Goal: Task Accomplishment & Management: Use online tool/utility

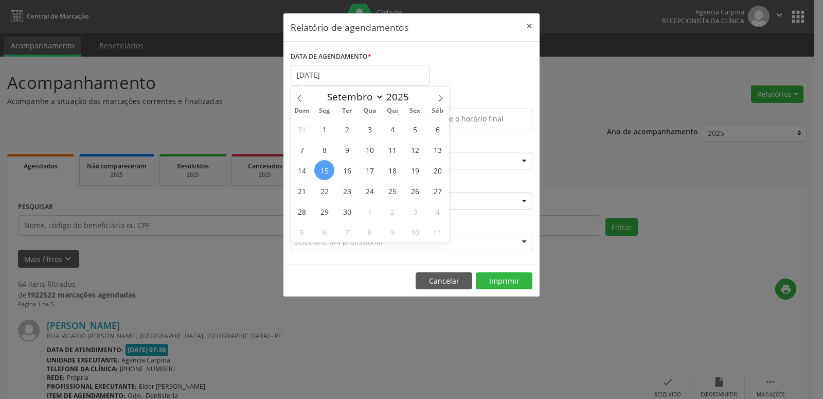
select select "8"
click at [332, 170] on span "15" at bounding box center [324, 170] width 20 height 20
type input "[DATE]"
click at [332, 170] on span "15" at bounding box center [324, 170] width 20 height 20
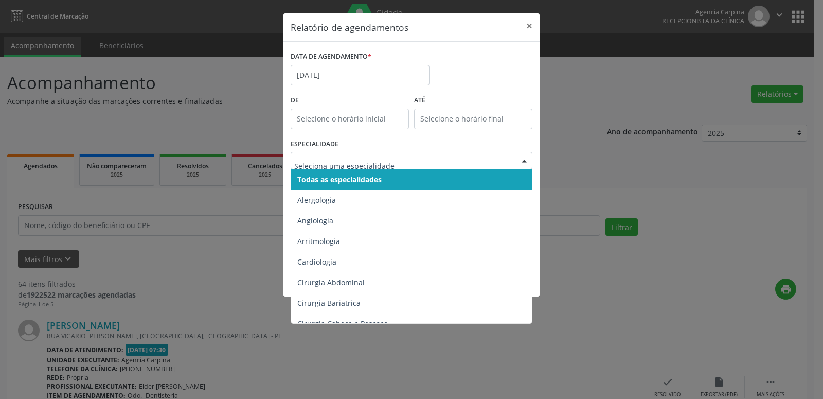
click at [462, 159] on input "text" at bounding box center [402, 165] width 217 height 21
click at [446, 185] on span "Todas as especialidades" at bounding box center [412, 179] width 242 height 21
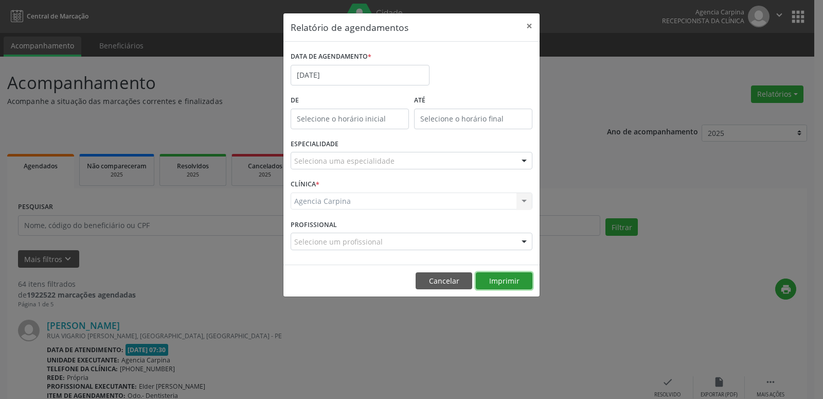
click at [508, 287] on button "Imprimir" at bounding box center [504, 280] width 57 height 17
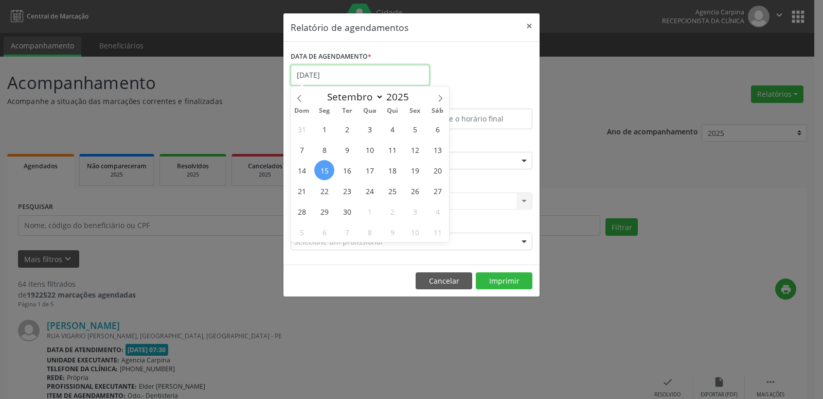
click at [378, 72] on input "[DATE]" at bounding box center [360, 75] width 139 height 21
click at [399, 174] on span "18" at bounding box center [392, 170] width 20 height 20
type input "[DATE]"
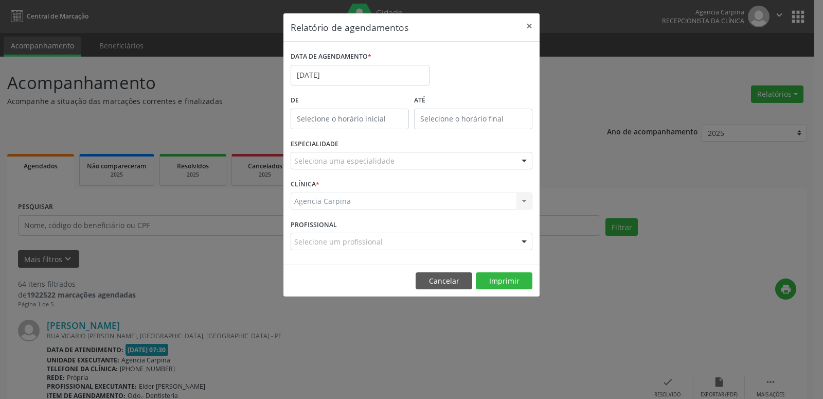
click at [463, 162] on div "Seleciona uma especialidade" at bounding box center [412, 160] width 242 height 17
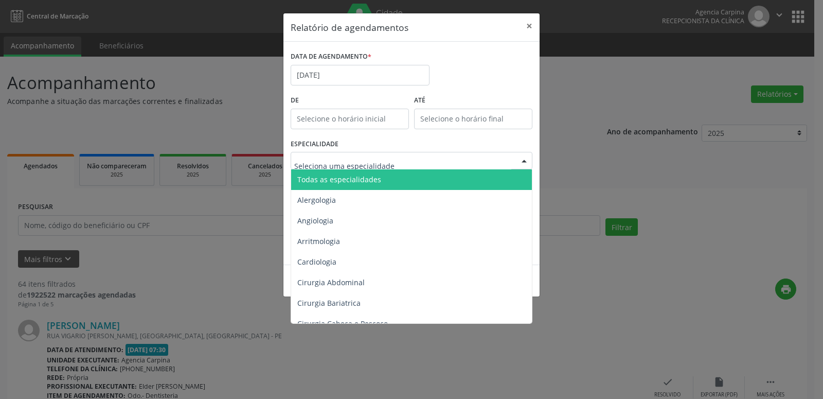
click at [386, 183] on span "Todas as especialidades" at bounding box center [412, 179] width 242 height 21
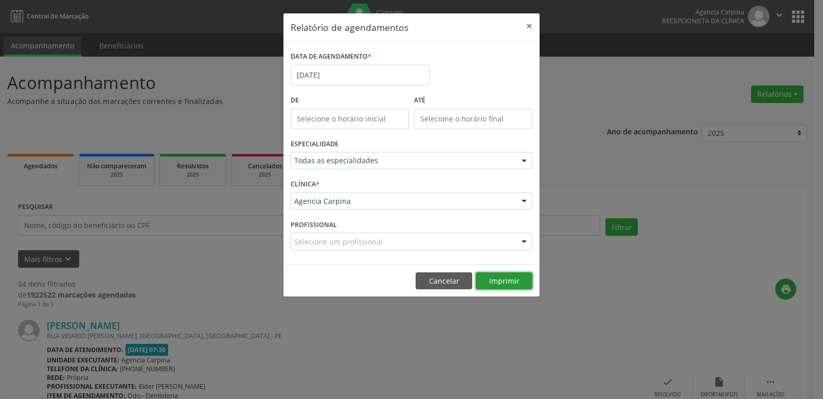
click at [503, 281] on button "Imprimir" at bounding box center [504, 280] width 57 height 17
click at [338, 75] on input "[DATE]" at bounding box center [360, 75] width 139 height 21
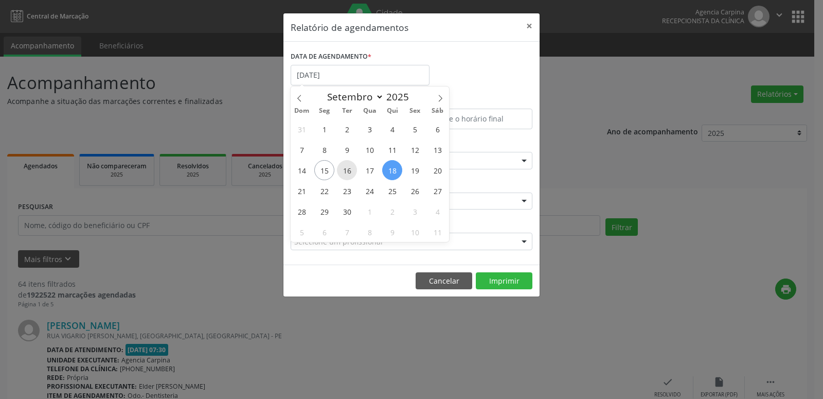
click at [339, 169] on span "16" at bounding box center [347, 170] width 20 height 20
type input "[DATE]"
click at [339, 169] on span "16" at bounding box center [347, 170] width 20 height 20
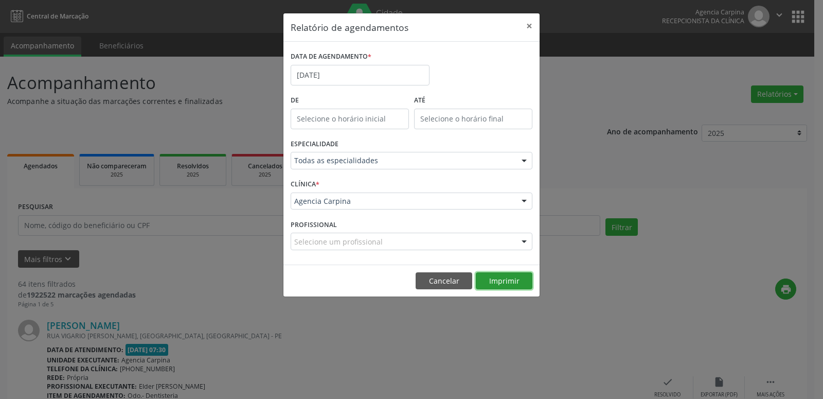
click at [516, 275] on button "Imprimir" at bounding box center [504, 280] width 57 height 17
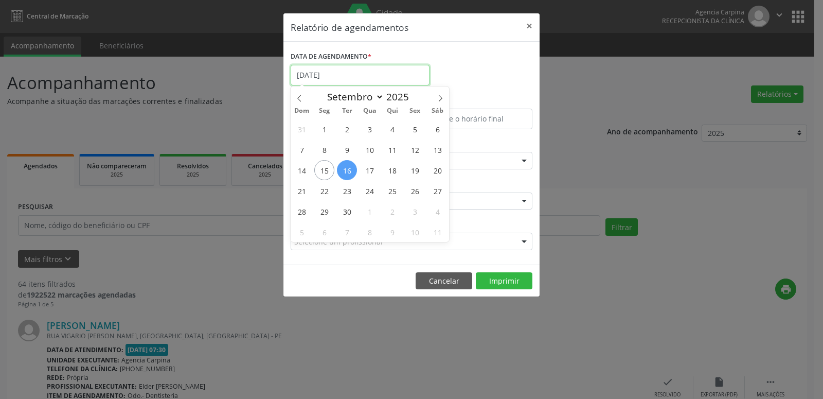
click at [359, 72] on input "[DATE]" at bounding box center [360, 75] width 139 height 21
click at [374, 173] on span "17" at bounding box center [370, 170] width 20 height 20
type input "17/09/2025"
drag, startPoint x: 374, startPoint y: 173, endPoint x: 419, endPoint y: 184, distance: 46.4
click at [373, 173] on span "17" at bounding box center [370, 170] width 20 height 20
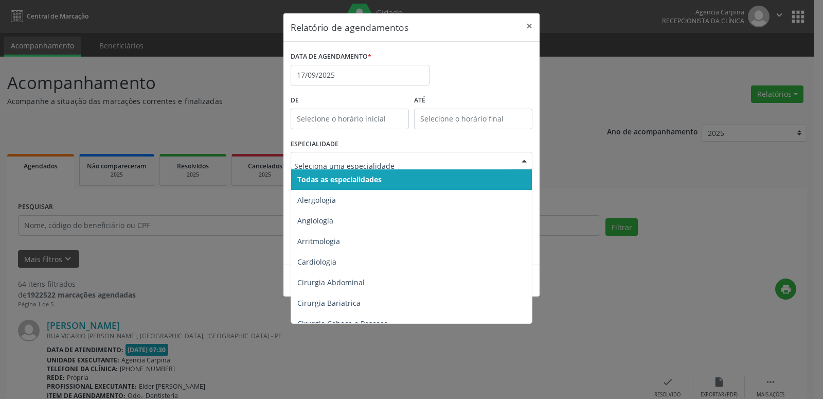
click at [394, 180] on span "Todas as especialidades" at bounding box center [412, 179] width 242 height 21
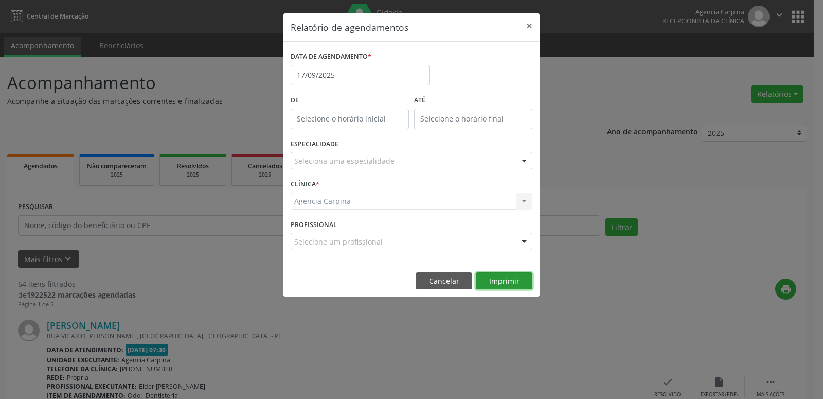
click at [501, 275] on button "Imprimir" at bounding box center [504, 280] width 57 height 17
